Goal: Check status

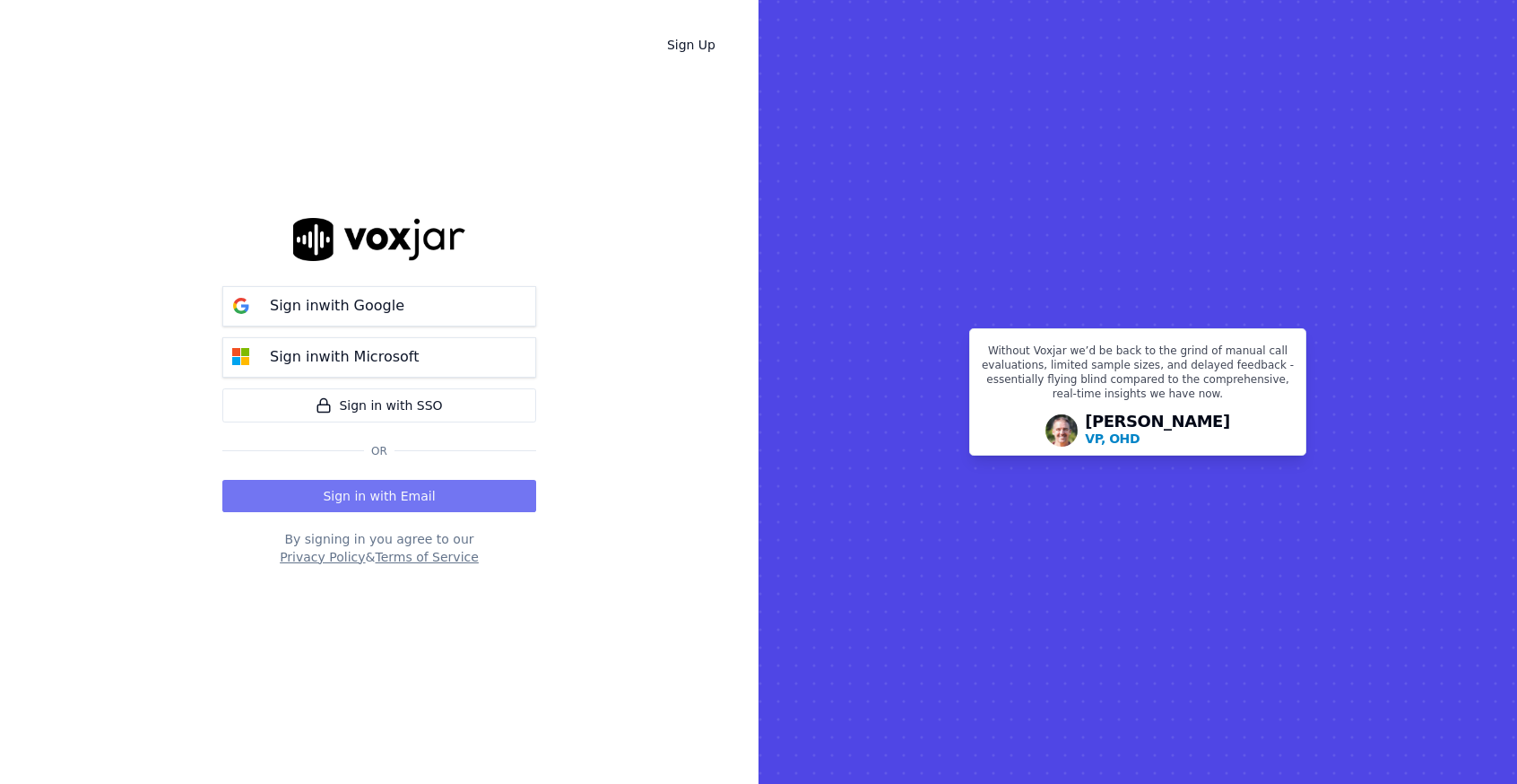
click at [405, 489] on button "Sign in with Email" at bounding box center [379, 496] width 314 height 33
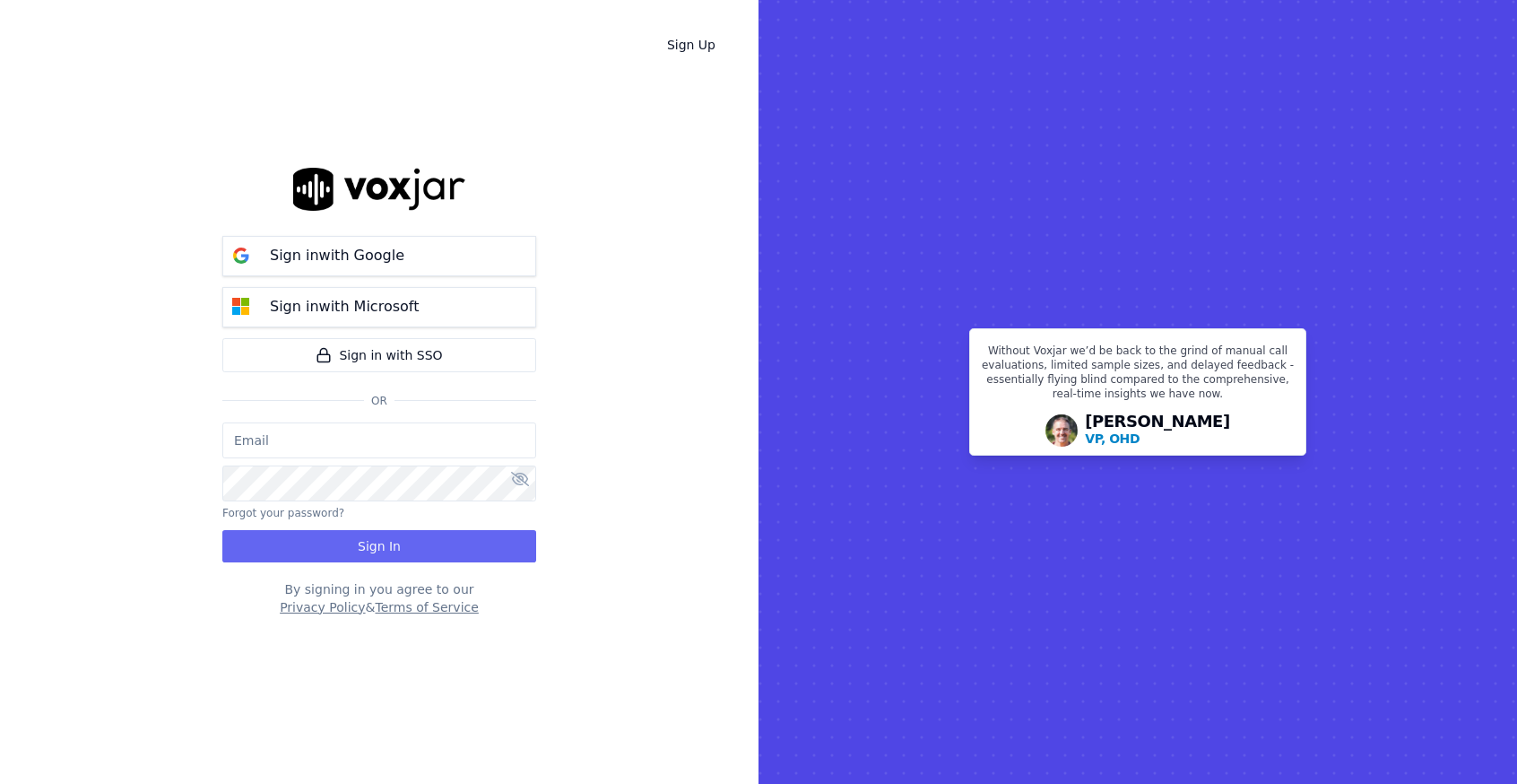
click at [361, 441] on input "email" at bounding box center [379, 441] width 314 height 36
type input "[EMAIL_ADDRESS][DOMAIN_NAME]"
click at [387, 555] on button "Sign In" at bounding box center [379, 545] width 314 height 33
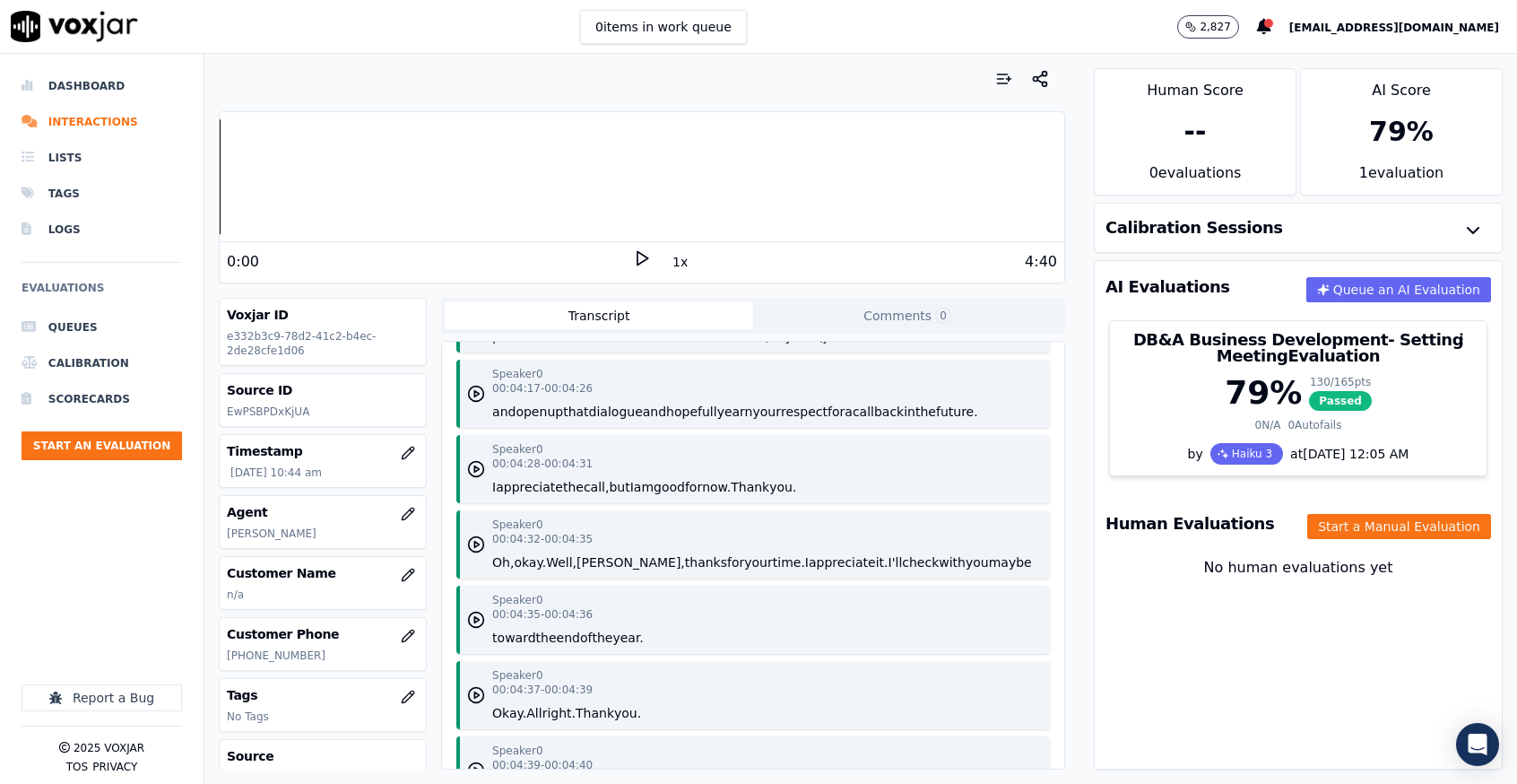
scroll to position [3491, 0]
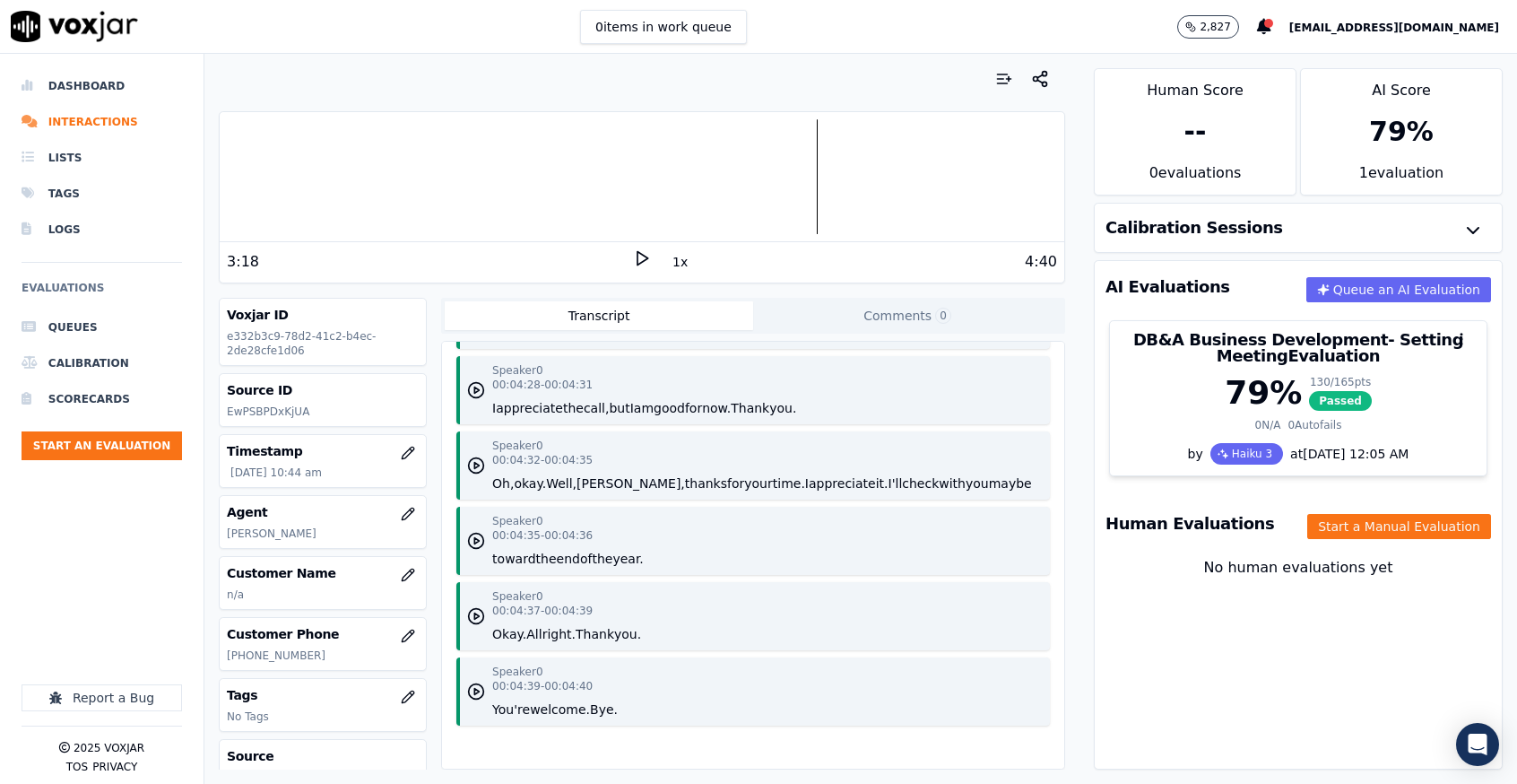
click at [633, 249] on icon at bounding box center [642, 258] width 18 height 18
click at [582, 166] on div at bounding box center [642, 176] width 845 height 115
click at [293, 173] on div at bounding box center [642, 176] width 845 height 115
click at [261, 176] on div at bounding box center [642, 176] width 845 height 115
click at [651, 251] on div "4:40" at bounding box center [854, 262] width 406 height 22
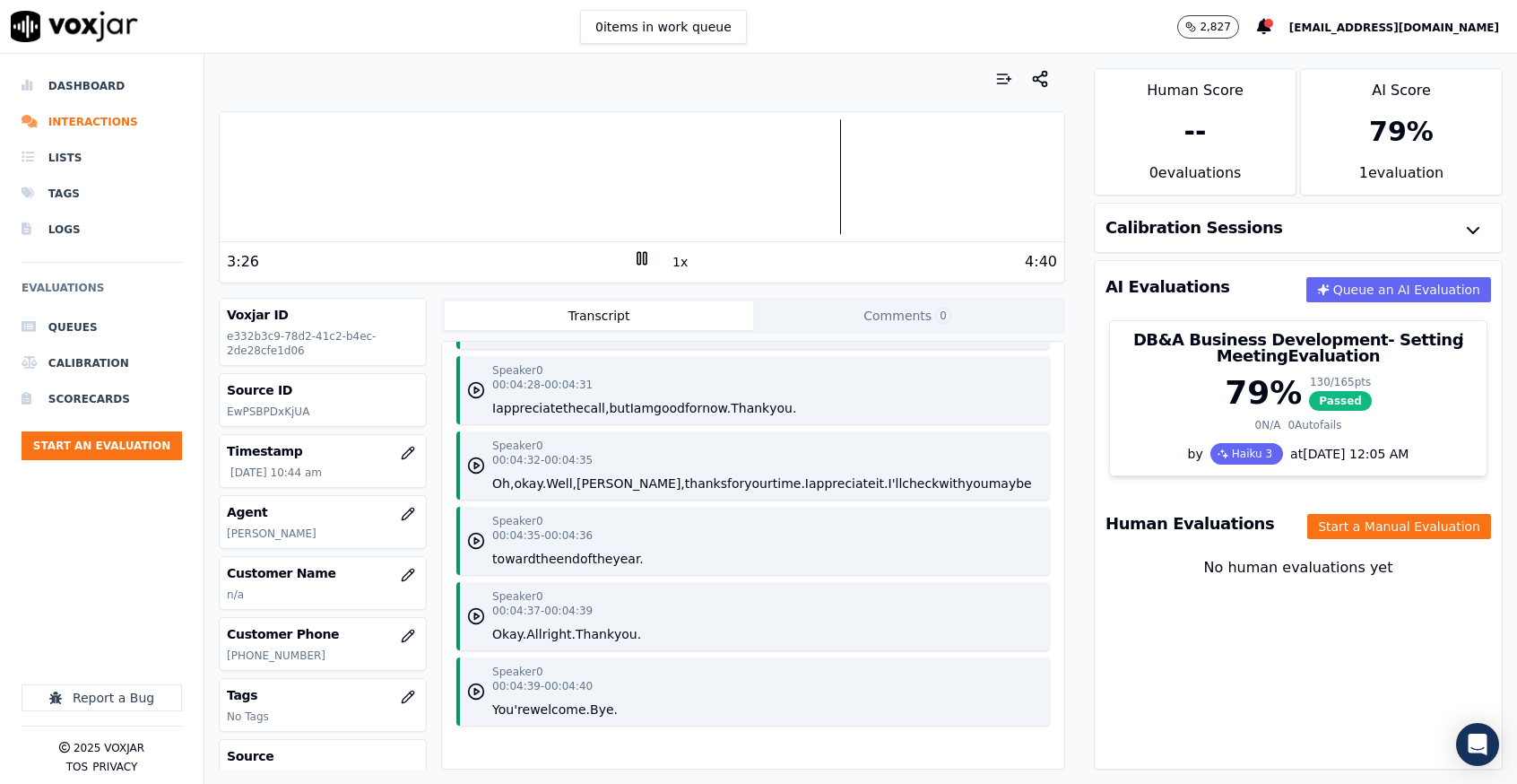
click at [633, 260] on icon at bounding box center [642, 258] width 18 height 18
click at [232, 190] on div at bounding box center [642, 176] width 845 height 115
click at [227, 189] on div at bounding box center [642, 176] width 845 height 115
click at [222, 187] on div at bounding box center [642, 176] width 845 height 115
